Goal: Check status

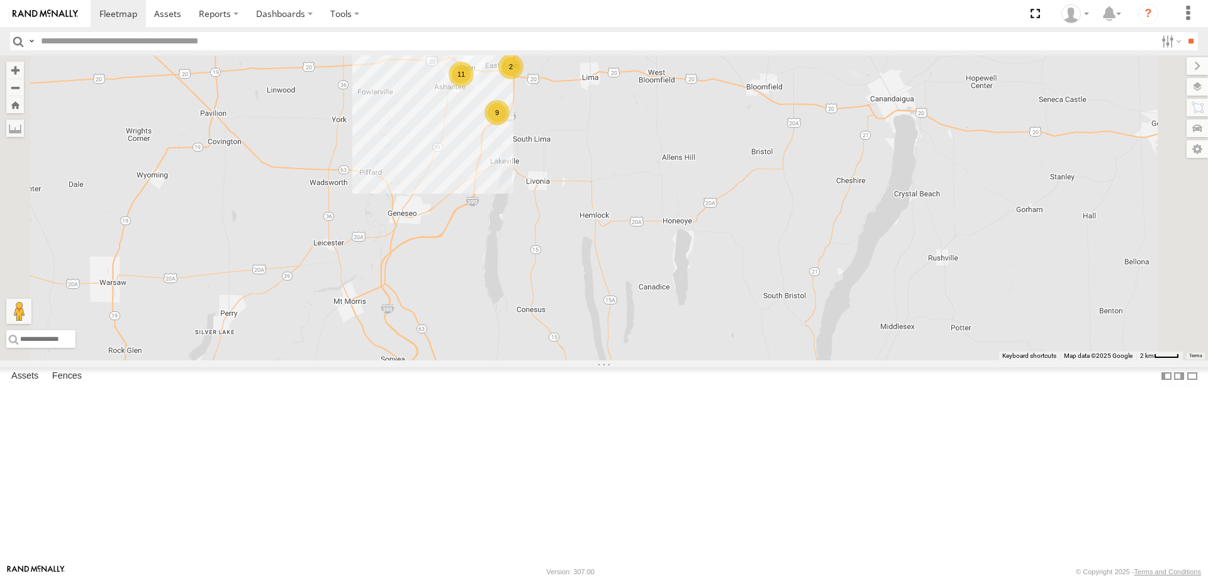
drag, startPoint x: 654, startPoint y: 154, endPoint x: 665, endPoint y: 274, distance: 121.4
click at [665, 274] on div "214 207 209 9 11 2" at bounding box center [604, 207] width 1208 height 305
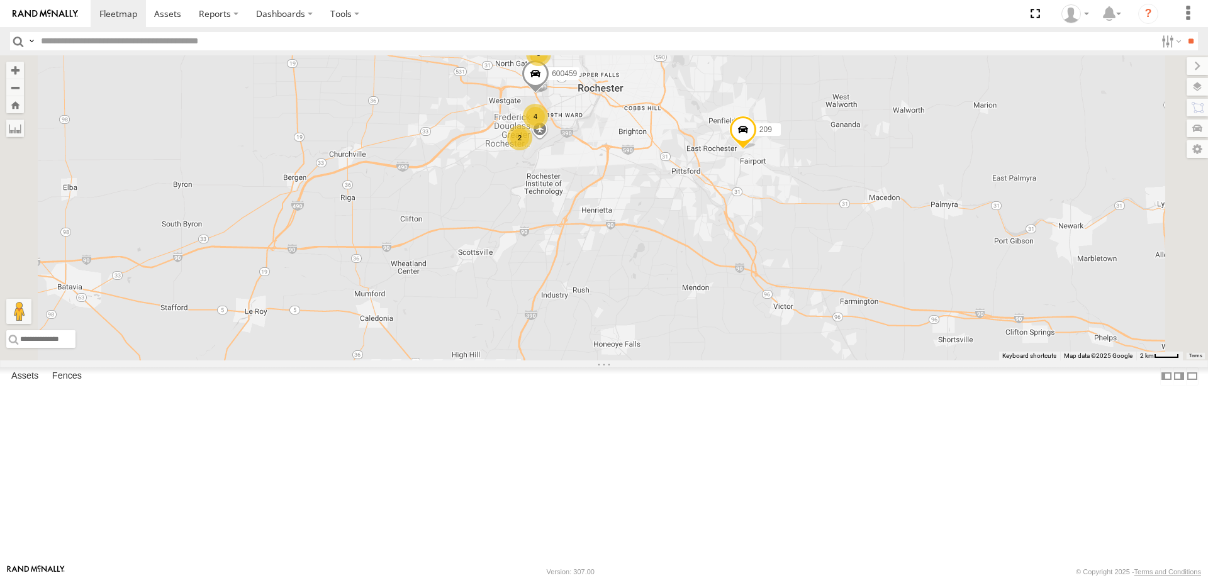
drag, startPoint x: 690, startPoint y: 192, endPoint x: 677, endPoint y: 318, distance: 126.6
click at [677, 317] on div "214 207 209 9 11 2 4 2 5 600459" at bounding box center [604, 207] width 1208 height 305
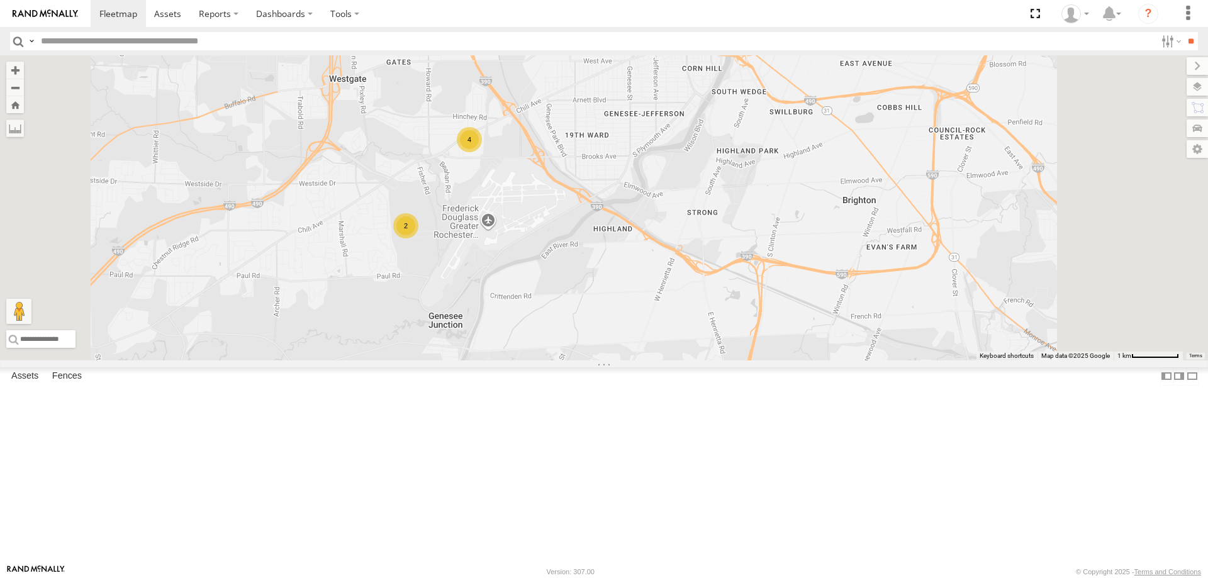
drag, startPoint x: 633, startPoint y: 130, endPoint x: 583, endPoint y: 279, distance: 157.2
click at [583, 278] on div "214 207 209 600459 4 2" at bounding box center [604, 207] width 1208 height 305
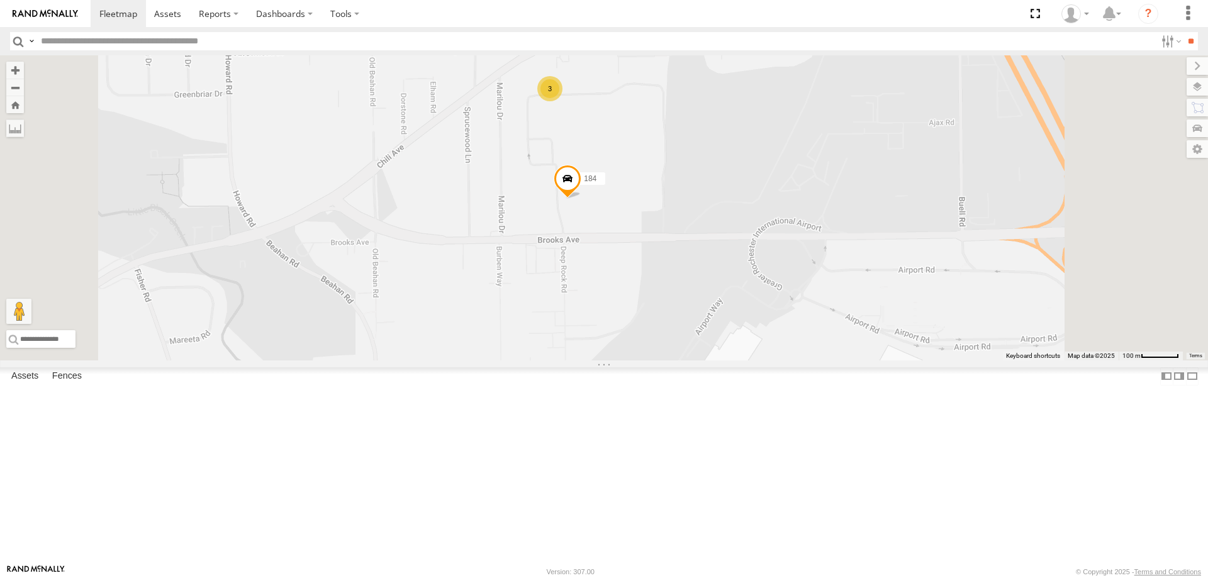
drag, startPoint x: 688, startPoint y: 181, endPoint x: 607, endPoint y: 297, distance: 141.9
click at [609, 295] on div "214 207 209 600459 212 184 183 3" at bounding box center [604, 207] width 1208 height 305
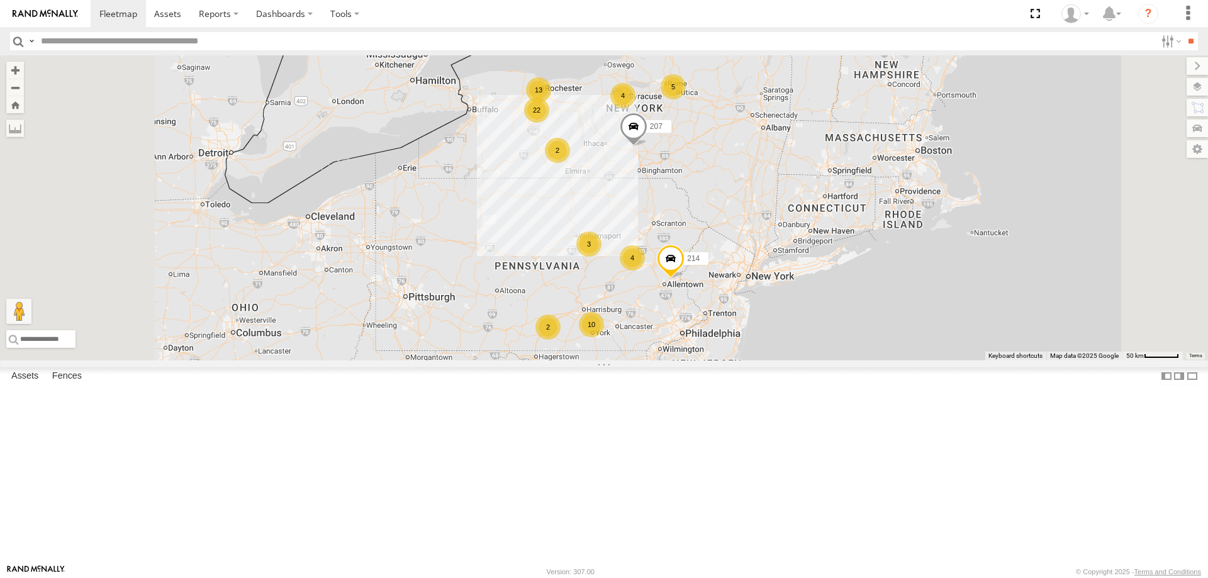
drag, startPoint x: 753, startPoint y: 348, endPoint x: 622, endPoint y: 87, distance: 291.9
click at [622, 87] on div "5 22 13 10 3 4 4 2 2 214 207" at bounding box center [604, 207] width 1208 height 305
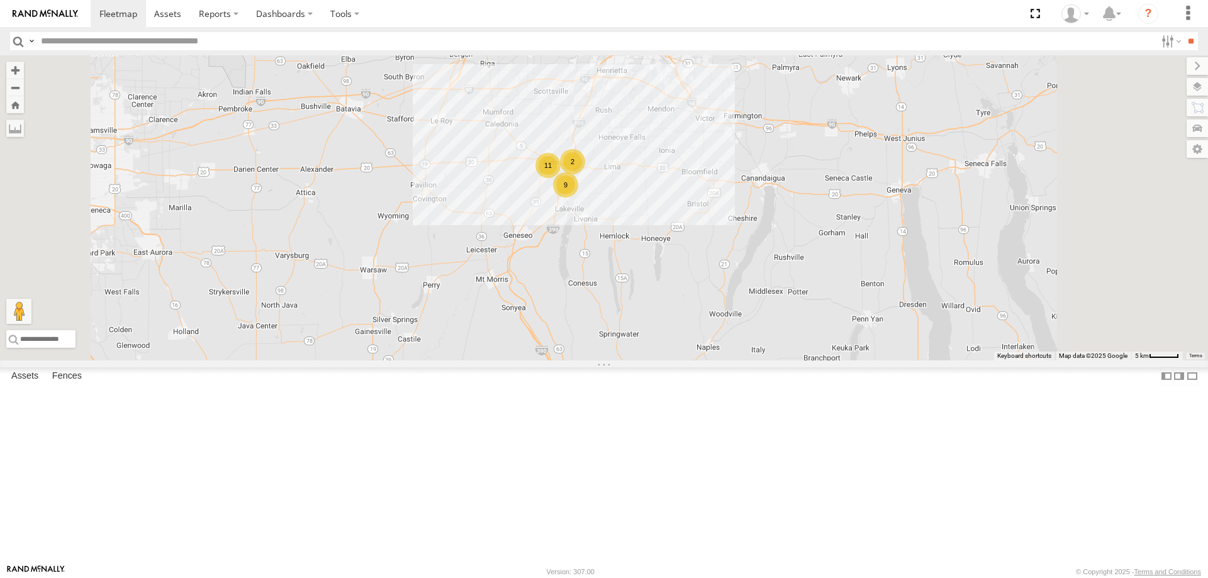
drag, startPoint x: 705, startPoint y: 145, endPoint x: 680, endPoint y: 299, distance: 155.5
click at [683, 288] on div "214 207 181 209 600453 9 6 11 2 2" at bounding box center [604, 207] width 1208 height 305
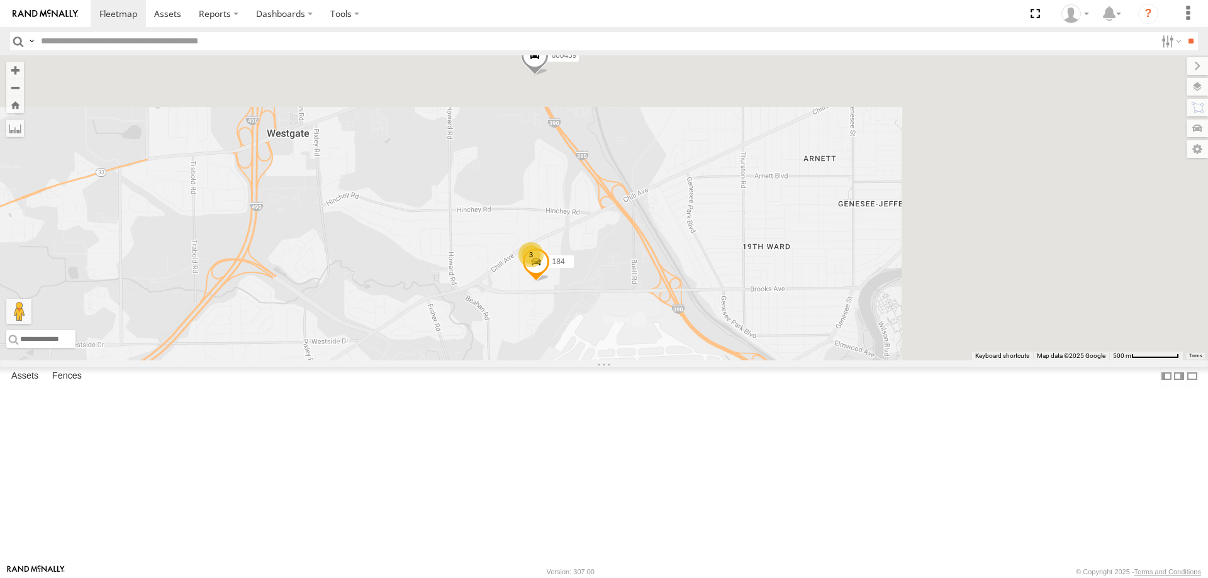
drag, startPoint x: 777, startPoint y: 252, endPoint x: 622, endPoint y: 403, distance: 216.3
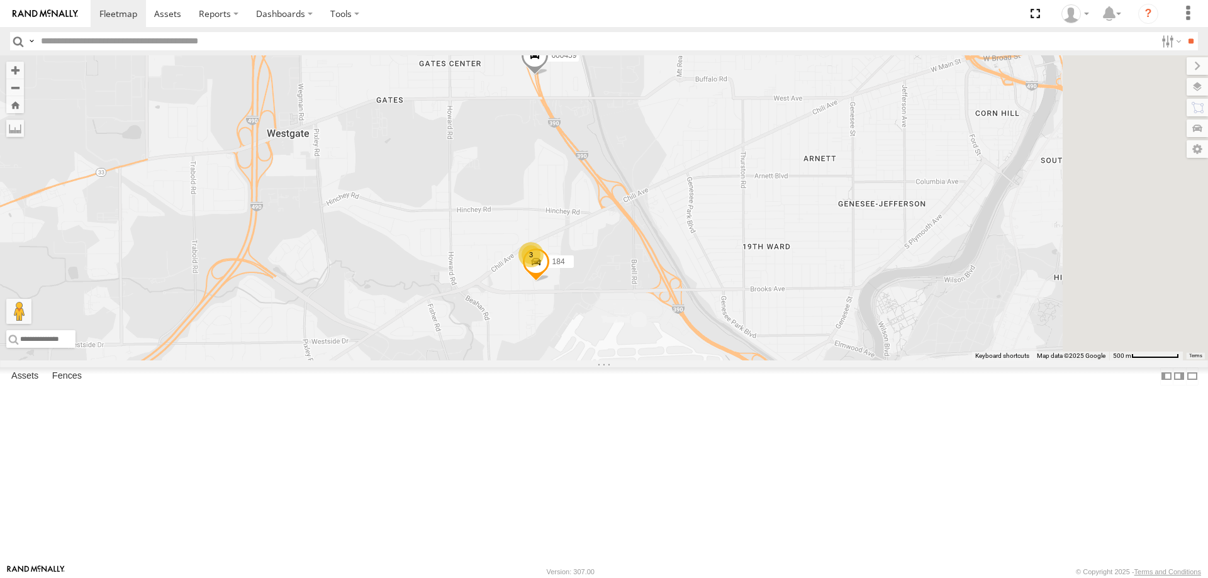
click at [622, 361] on div "214 207 181 209 600453 600459 3 2 184" at bounding box center [604, 207] width 1208 height 305
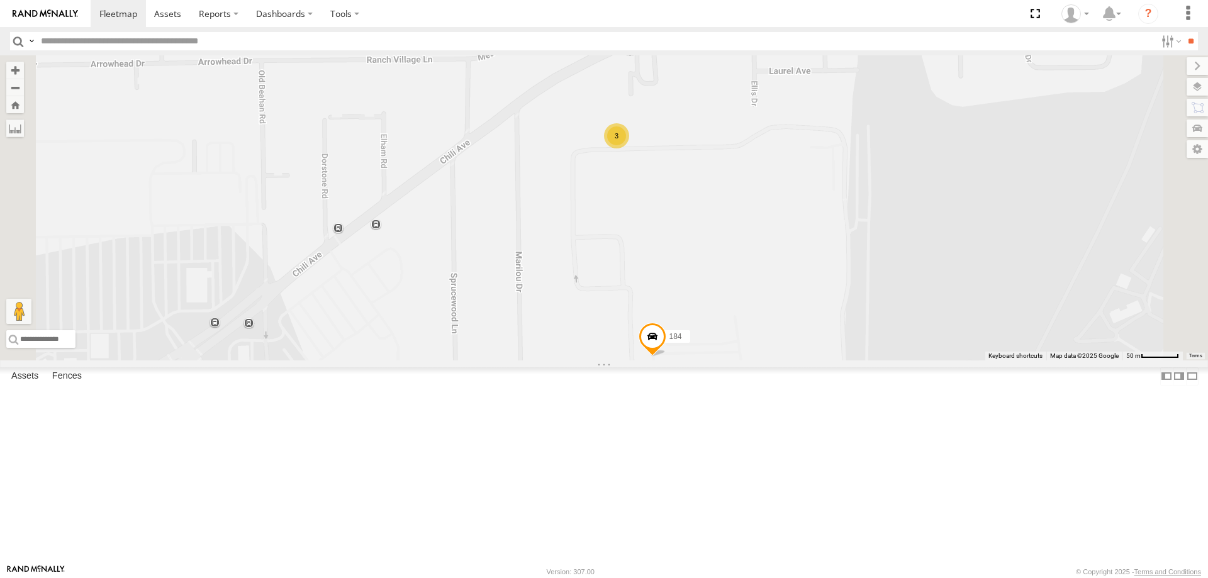
drag, startPoint x: 805, startPoint y: 175, endPoint x: 744, endPoint y: 305, distance: 143.6
click at [744, 305] on div "214 207 181 209 600453 600459 184 3" at bounding box center [604, 207] width 1208 height 305
